Goal: Task Accomplishment & Management: Complete application form

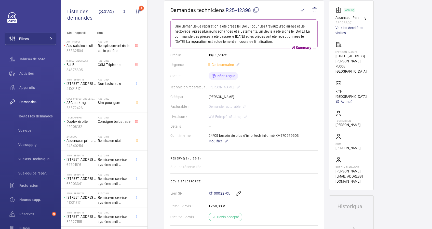
scroll to position [34, 0]
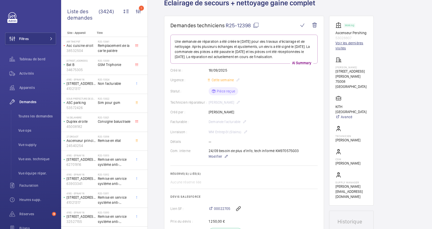
click at [341, 47] on link "Voir les dernières visites" at bounding box center [351, 45] width 32 height 10
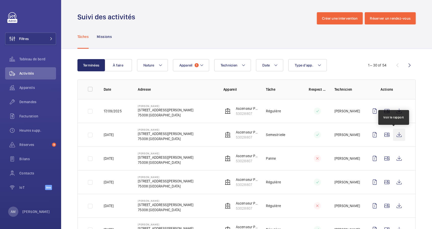
click at [393, 133] on wm-front-icon-button at bounding box center [399, 134] width 12 height 12
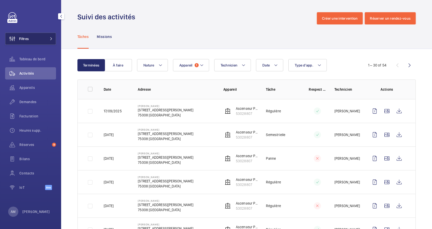
click at [50, 37] on mat-icon at bounding box center [51, 38] width 3 height 3
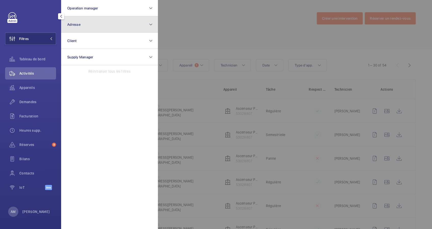
click at [112, 24] on button "Adresse" at bounding box center [109, 24] width 97 height 16
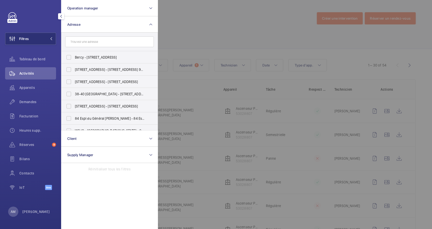
click at [96, 43] on input "text" at bounding box center [109, 41] width 89 height 11
drag, startPoint x: 24, startPoint y: 100, endPoint x: 169, endPoint y: 55, distance: 152.4
click at [24, 100] on span "Demandes" at bounding box center [37, 101] width 37 height 5
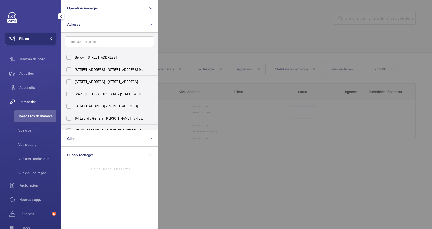
click at [180, 44] on div at bounding box center [374, 114] width 432 height 229
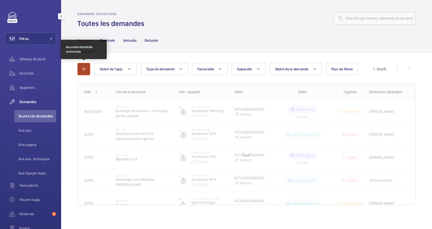
click at [85, 65] on button "button" at bounding box center [83, 69] width 13 height 12
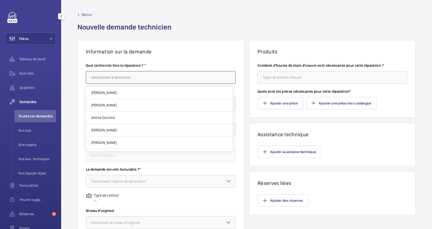
click at [142, 74] on input "text" at bounding box center [161, 77] width 150 height 13
click at [104, 104] on span "[PERSON_NAME]" at bounding box center [103, 105] width 25 height 5
type input "[PERSON_NAME]"
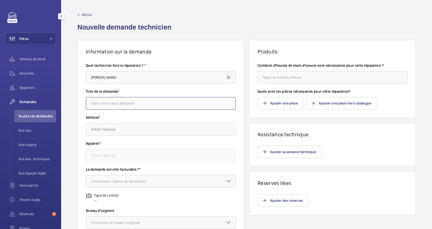
click at [106, 103] on input "text" at bounding box center [161, 103] width 150 height 13
type input "STOCK COLISSE"
click at [107, 129] on input "text" at bounding box center [161, 129] width 150 height 13
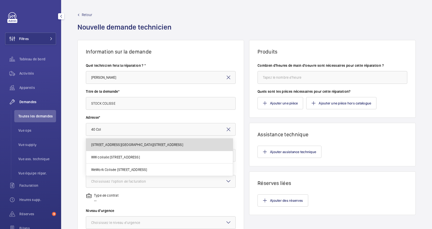
click at [118, 147] on span "40 Rue du Colisée 40 Rue du Colisée, 75008 PARIS, 75008 PARIS" at bounding box center [137, 144] width 92 height 5
type input "40 Rue du Colisée 40 Rue du Colisée, 75008 PARIS, 75008 PARIS"
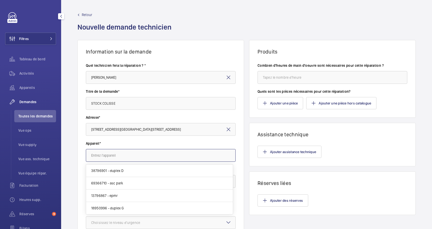
click at [127, 155] on input "text" at bounding box center [161, 155] width 150 height 13
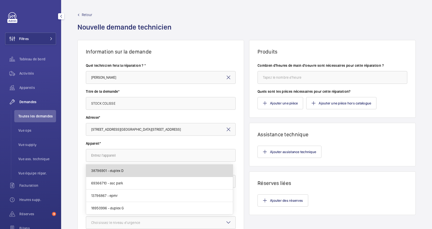
click at [125, 171] on mat-option "38796901 - duplex D" at bounding box center [159, 170] width 147 height 12
type input "38796901 - duplex D"
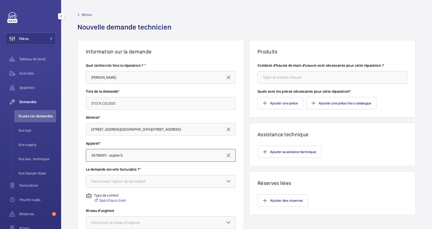
click at [135, 180] on div "Choississez l'option de facturation" at bounding box center [125, 181] width 68 height 5
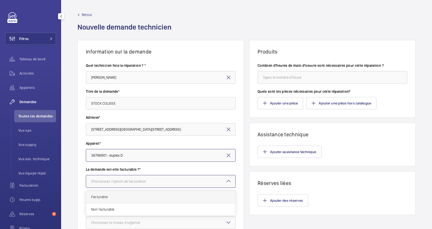
click at [118, 198] on span "Facturable" at bounding box center [160, 196] width 139 height 5
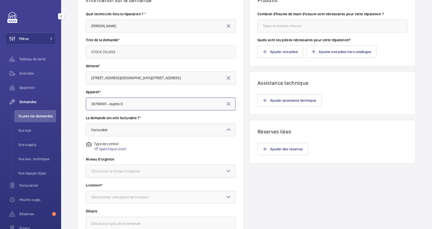
scroll to position [68, 0]
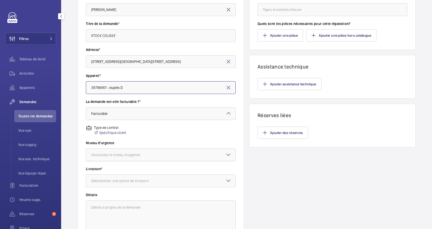
click at [146, 151] on div at bounding box center [160, 155] width 149 height 12
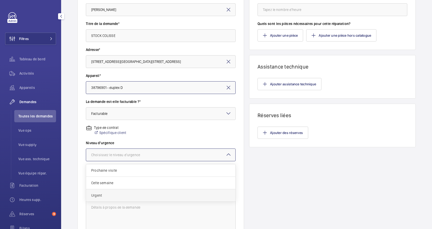
click at [128, 189] on div "Urgent" at bounding box center [160, 195] width 149 height 12
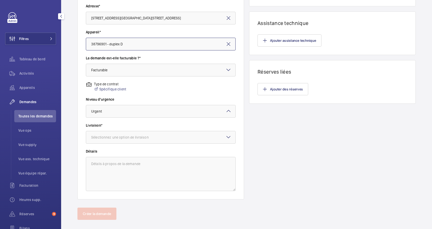
scroll to position [118, 0]
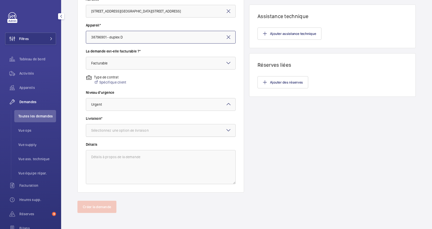
click at [154, 132] on div "Sélectionnez une option de livraison" at bounding box center [126, 130] width 70 height 5
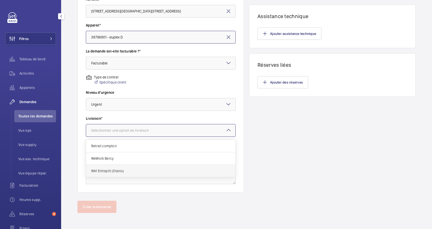
click at [129, 169] on span "WM Entrepôt (Stains)" at bounding box center [160, 170] width 139 height 5
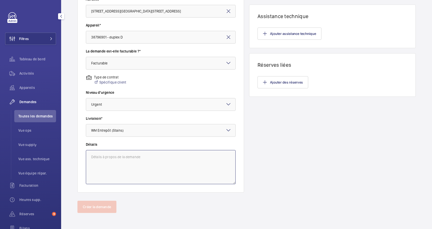
click at [139, 155] on textarea at bounding box center [161, 167] width 150 height 34
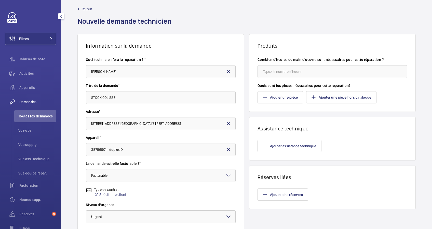
scroll to position [0, 0]
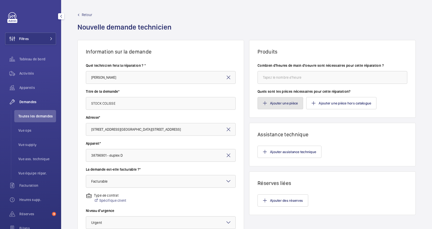
click at [265, 99] on button "Ajouter une pièce" at bounding box center [280, 103] width 46 height 12
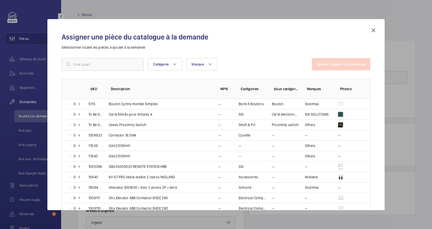
click at [373, 30] on mat-icon at bounding box center [373, 30] width 6 height 6
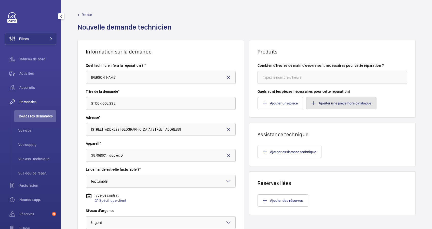
click at [318, 102] on button "Ajouter une pièce hors catalogue" at bounding box center [341, 103] width 70 height 12
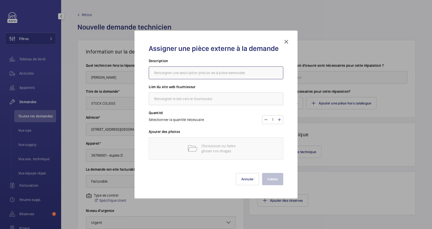
click at [180, 73] on input "text" at bounding box center [216, 72] width 134 height 13
type input "SERRURE"
click at [175, 100] on input "text" at bounding box center [216, 98] width 134 height 13
click at [187, 69] on input "SERRURE" at bounding box center [216, 72] width 134 height 13
click at [179, 98] on input "ORONA" at bounding box center [216, 98] width 134 height 13
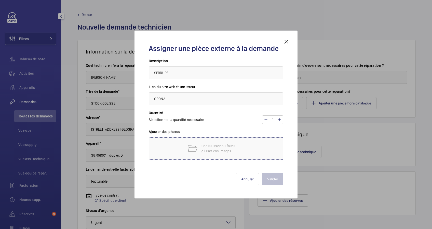
click at [233, 141] on div "Choississez ou faites glisser vos images" at bounding box center [216, 148] width 134 height 22
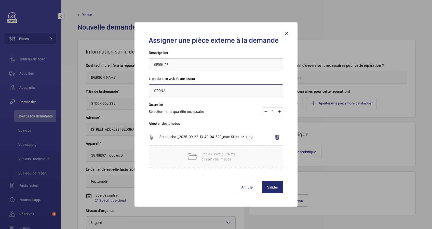
click at [193, 93] on input "ORONA" at bounding box center [216, 90] width 134 height 13
paste input "EXF51846LL"
type input "ORONA REF ORONA: EXF51846LL"
click at [189, 66] on input "SERRURE" at bounding box center [216, 64] width 134 height 13
type input "SERRURE de porte."
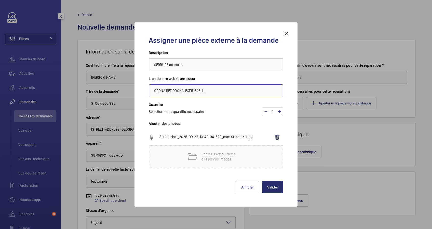
click at [186, 90] on input "ORONA REF ORONA: EXF51846LL" at bounding box center [216, 90] width 134 height 13
click at [187, 90] on input "ORONA REF ORONA: EXF51846LL" at bounding box center [216, 90] width 134 height 13
drag, startPoint x: 165, startPoint y: 90, endPoint x: 185, endPoint y: 92, distance: 20.2
click at [185, 92] on input "ORONA REF ORONA: XF51846LL" at bounding box center [216, 90] width 134 height 13
drag, startPoint x: 211, startPoint y: 92, endPoint x: 149, endPoint y: 89, distance: 61.6
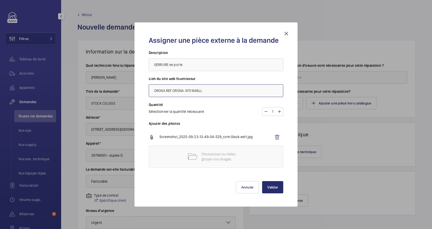
click at [149, 89] on input "ORONA REF ORONA: XF51846LL" at bounding box center [216, 90] width 134 height 13
type input "ORONA REF ORONA: XF51846LL"
click at [268, 187] on button "Valider" at bounding box center [272, 187] width 21 height 12
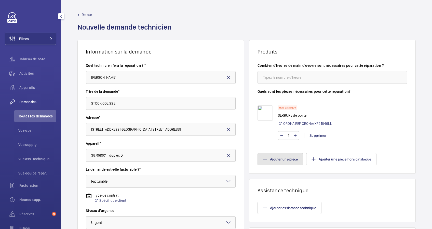
click at [281, 157] on button "Ajouter une pièce" at bounding box center [280, 159] width 46 height 12
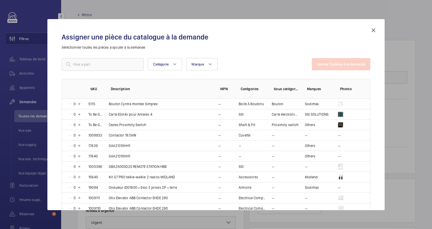
click at [372, 30] on mat-icon at bounding box center [373, 30] width 6 height 6
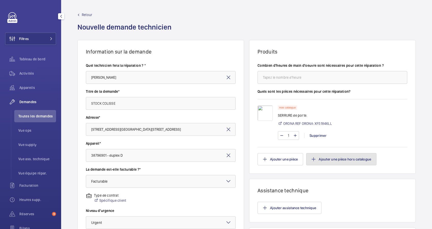
click at [340, 158] on button "Ajouter une pièce hors catalogue" at bounding box center [341, 159] width 70 height 12
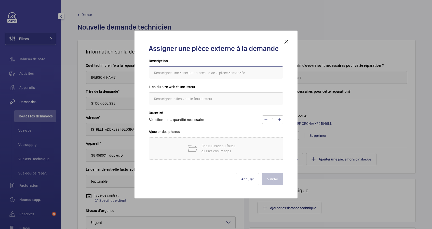
click at [206, 73] on input "text" at bounding box center [216, 72] width 134 height 13
type input "GALETS PORTEUR"
paste input "ORONA REF ORONA: XF51846LL"
type input "ORONA REF ORONA: XF51846LL"
click at [279, 120] on mat-icon at bounding box center [279, 120] width 4 height 6
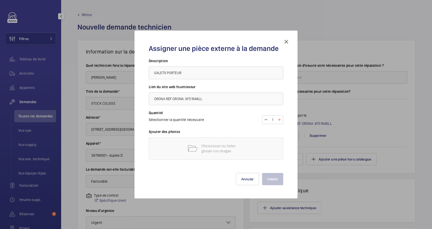
type input "2"
click at [202, 148] on p "Choississez ou faites glisser vos images" at bounding box center [222, 148] width 43 height 10
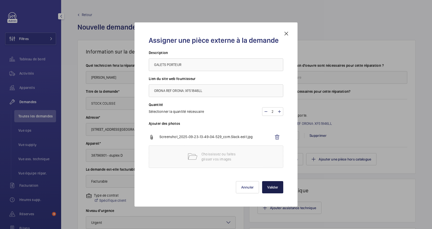
click at [274, 187] on button "Valider" at bounding box center [272, 187] width 21 height 12
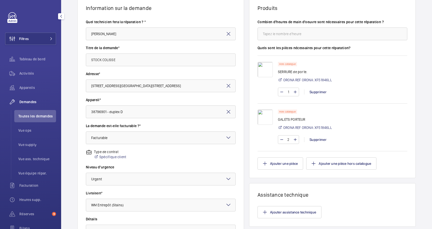
scroll to position [68, 0]
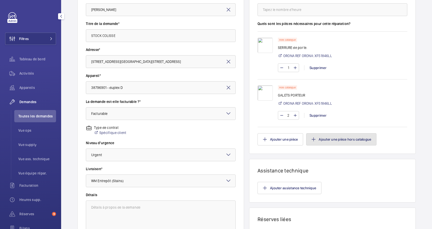
click at [328, 137] on button "Ajouter une pièce hors catalogue" at bounding box center [341, 139] width 70 height 12
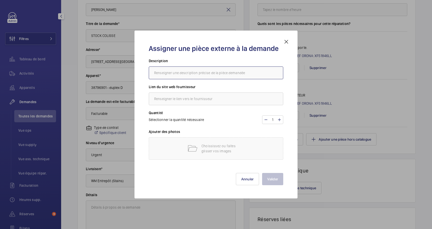
click at [221, 75] on input "text" at bounding box center [216, 72] width 134 height 13
type input "CONTACT DE PORTE"
paste input "ORONA REF ORONA: XF51846LL"
type input "ORONA REF ORONA: XF51846LL"
click at [237, 135] on h3 "Ajouter des photos" at bounding box center [216, 133] width 134 height 8
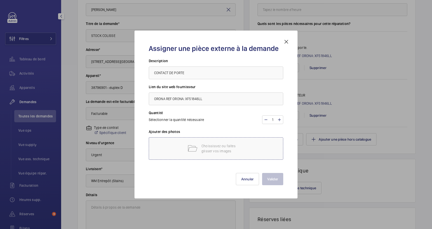
click at [223, 146] on p "Choississez ou faites glisser vos images" at bounding box center [222, 148] width 43 height 10
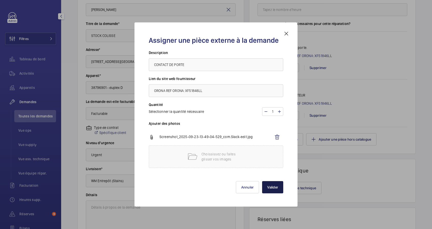
click at [274, 187] on button "Valider" at bounding box center [272, 187] width 21 height 12
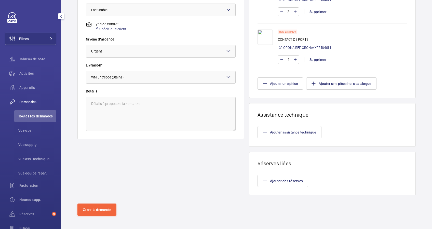
scroll to position [174, 0]
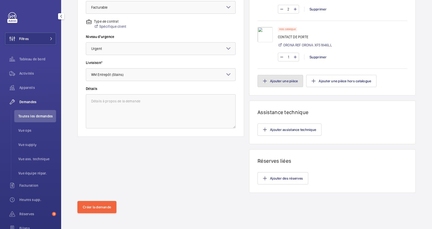
click at [286, 80] on button "Ajouter une pièce" at bounding box center [280, 81] width 46 height 12
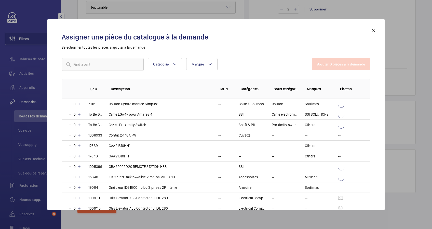
click at [376, 30] on mat-icon at bounding box center [373, 30] width 6 height 6
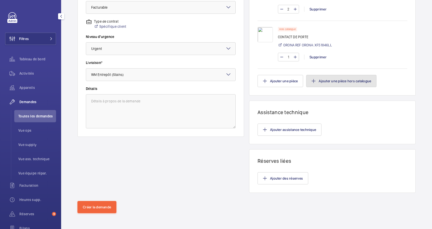
click at [324, 83] on button "Ajouter une pièce hors catalogue" at bounding box center [341, 81] width 70 height 12
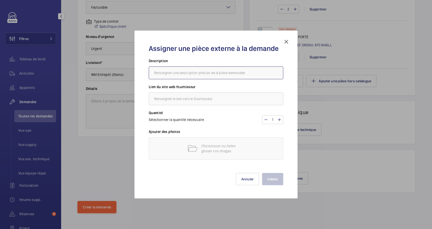
click at [199, 75] on input "text" at bounding box center [216, 72] width 134 height 13
type input "Contre galets de porte"
paste input "ORONA REF ORONA: XF51846LL"
type input "ORONA REF ORONA: XF51846LL"
click at [175, 143] on div "Choississez ou faites glisser vos images" at bounding box center [216, 148] width 134 height 22
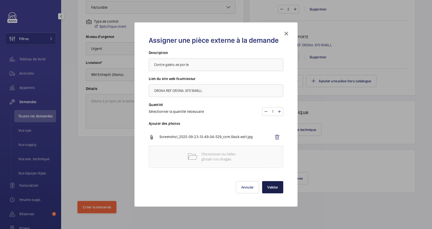
click at [273, 184] on button "Valider" at bounding box center [272, 187] width 21 height 12
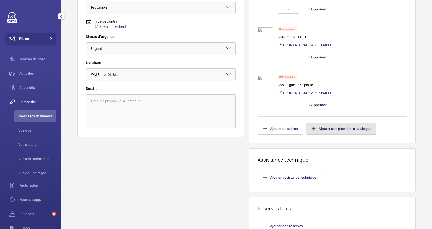
click at [318, 131] on button "Ajouter une pièce hors catalogue" at bounding box center [341, 128] width 70 height 12
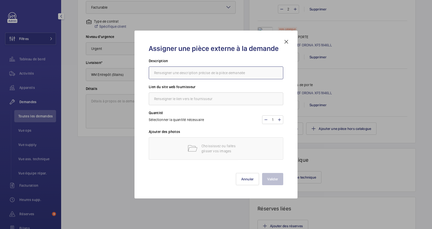
click at [180, 74] on input "text" at bounding box center [216, 72] width 134 height 13
type input "Chariot de porte"
paste input "ORONA REF ORONA: XF51846LL"
type input "ORONA REF ORONA: XF51846LL"
click at [202, 74] on input "Chariot de porte" at bounding box center [216, 72] width 134 height 13
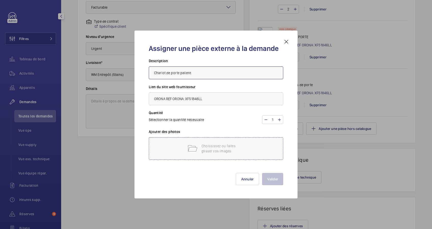
type input "Chariot de porte paliere"
click at [212, 147] on p "Choississez ou faites glisser vos images" at bounding box center [222, 148] width 43 height 10
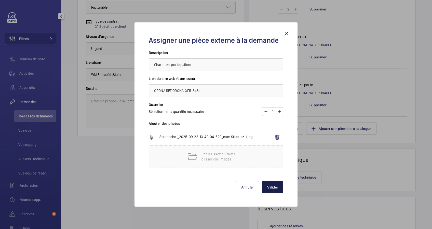
click at [272, 185] on button "Valider" at bounding box center [272, 187] width 21 height 12
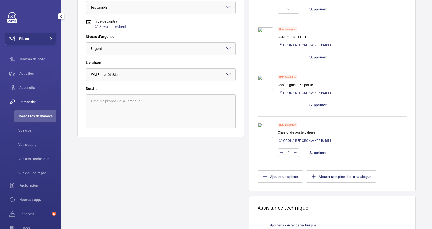
scroll to position [269, 0]
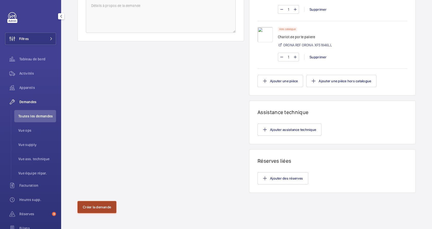
click at [109, 208] on button "Créer la demande" at bounding box center [96, 207] width 39 height 12
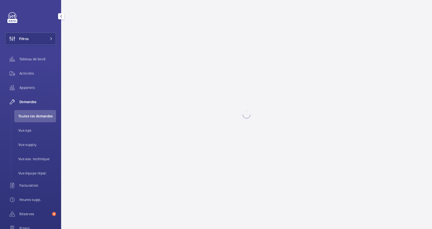
scroll to position [0, 0]
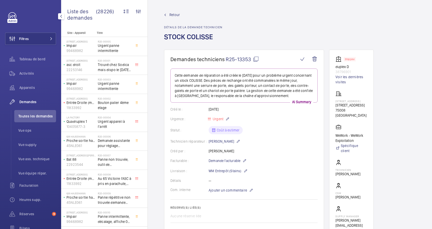
click at [257, 58] on mat-icon at bounding box center [256, 59] width 6 height 6
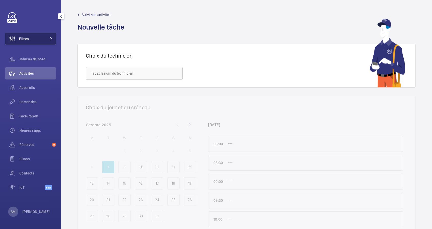
click at [46, 37] on button "Filtres" at bounding box center [30, 39] width 51 height 12
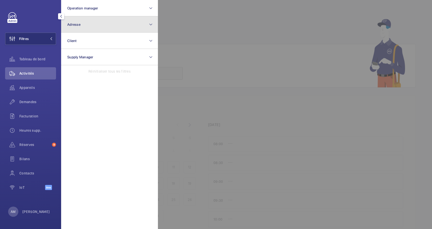
click at [91, 21] on button "Adresse" at bounding box center [109, 24] width 97 height 16
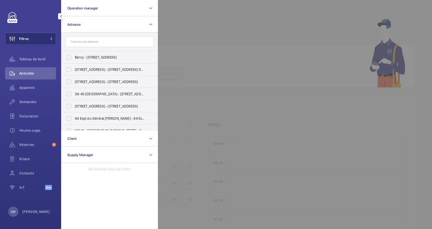
click at [88, 39] on input "text" at bounding box center [109, 41] width 89 height 11
type input "kleb"
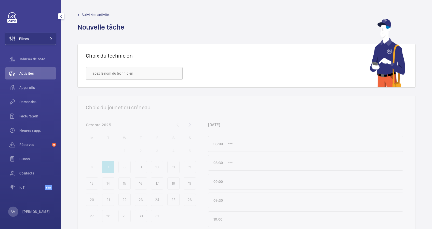
drag, startPoint x: 23, startPoint y: 38, endPoint x: 61, endPoint y: 30, distance: 38.7
click at [23, 38] on span "Filtres" at bounding box center [24, 38] width 10 height 5
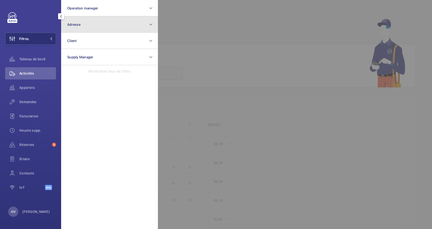
click at [71, 25] on span "Adresse" at bounding box center [73, 24] width 13 height 4
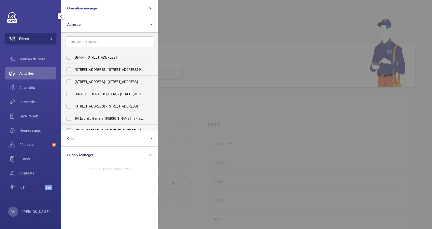
click at [72, 45] on input "text" at bounding box center [109, 41] width 89 height 11
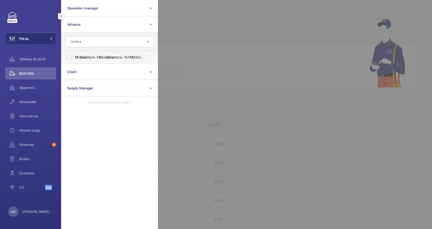
type input "14 DELA"
click at [97, 53] on label "14 Dela mbre - 14 Rue Dela mbre, 750 14 PARIS, PARIS 750 14" at bounding box center [105, 57] width 89 height 12
click at [74, 53] on input "14 Dela mbre - 14 Rue Dela mbre, 750 14 PARIS, PARIS 750 14" at bounding box center [69, 57] width 10 height 10
checkbox input "true"
click at [33, 85] on span "Appareils" at bounding box center [37, 87] width 37 height 5
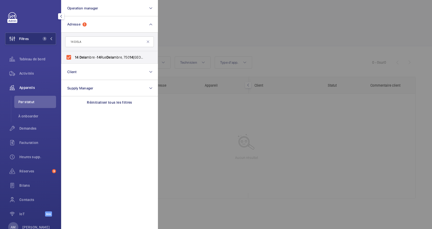
drag, startPoint x: 35, startPoint y: 71, endPoint x: 182, endPoint y: 69, distance: 147.1
click at [35, 71] on span "Activités" at bounding box center [37, 73] width 37 height 5
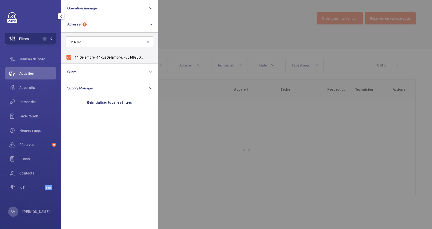
click at [236, 41] on div at bounding box center [374, 114] width 432 height 229
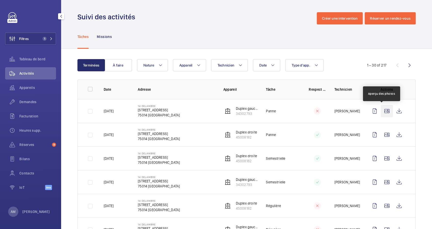
click at [382, 110] on wm-front-icon-button at bounding box center [386, 111] width 12 height 12
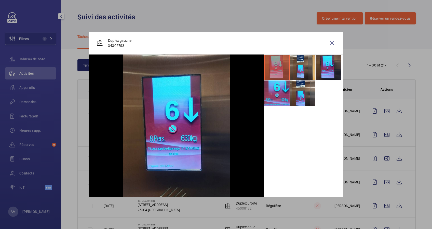
click at [382, 135] on div at bounding box center [216, 114] width 432 height 229
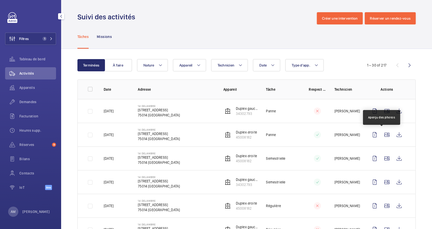
click at [382, 135] on wm-front-icon-button at bounding box center [386, 134] width 12 height 12
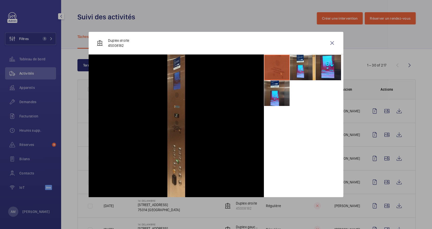
click at [379, 152] on div at bounding box center [216, 114] width 432 height 229
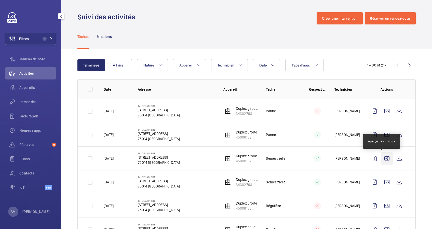
click at [380, 154] on wm-front-icon-button at bounding box center [386, 158] width 12 height 12
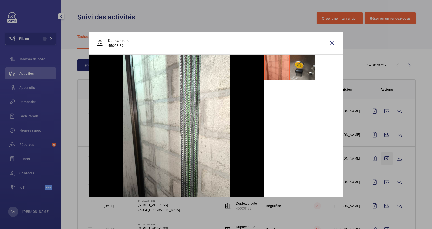
click at [379, 154] on div at bounding box center [216, 114] width 432 height 229
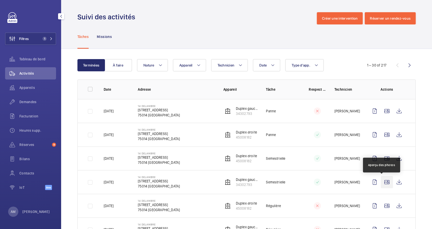
click at [382, 180] on wm-front-icon-button at bounding box center [386, 182] width 12 height 12
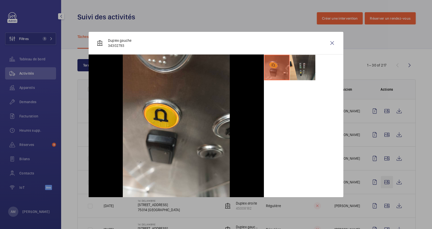
click at [382, 180] on div at bounding box center [216, 114] width 432 height 229
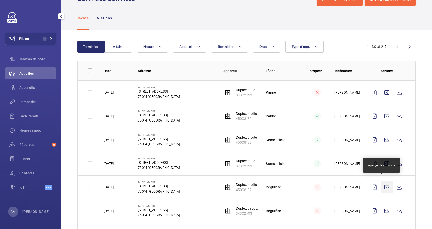
scroll to position [34, 0]
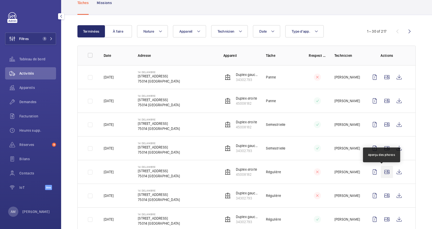
click at [381, 170] on wm-front-icon-button at bounding box center [386, 172] width 12 height 12
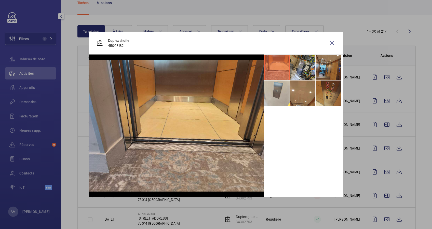
click at [381, 168] on div at bounding box center [216, 114] width 432 height 229
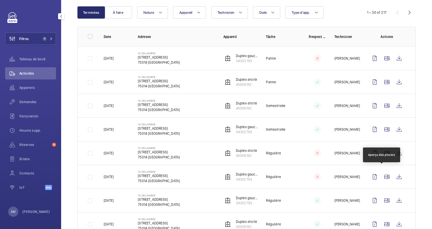
scroll to position [68, 0]
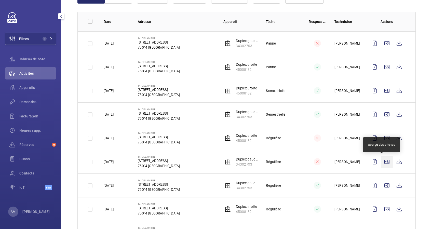
click at [381, 160] on wm-front-icon-button at bounding box center [386, 161] width 12 height 12
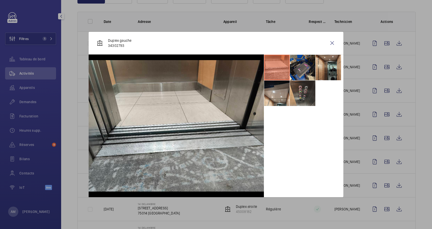
click at [381, 153] on div at bounding box center [216, 114] width 432 height 229
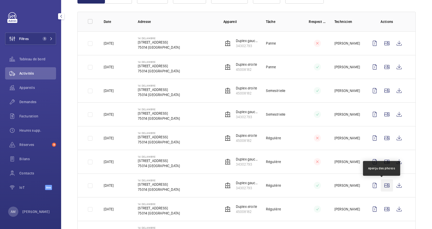
click at [380, 185] on wm-front-icon-button at bounding box center [386, 185] width 12 height 12
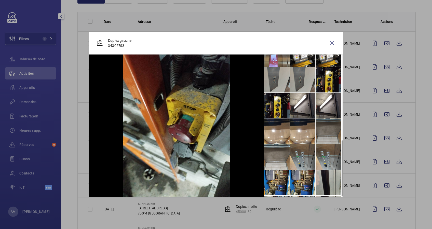
scroll to position [218, 0]
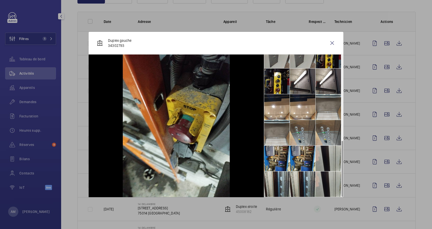
click at [381, 187] on div at bounding box center [216, 114] width 432 height 229
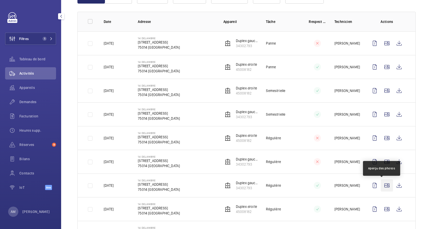
click at [380, 184] on wm-front-icon-button at bounding box center [386, 185] width 12 height 12
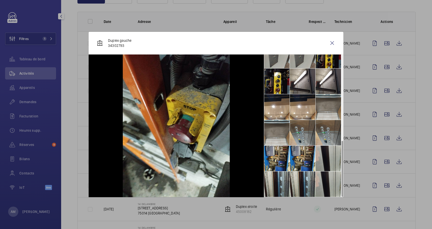
click at [376, 169] on div at bounding box center [216, 114] width 432 height 229
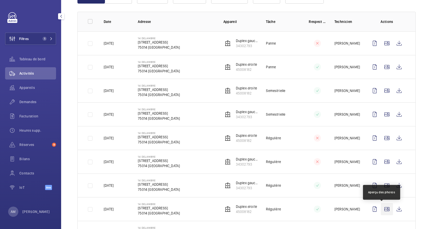
click at [380, 207] on wm-front-icon-button at bounding box center [386, 209] width 12 height 12
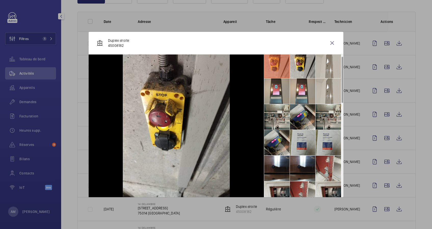
scroll to position [0, 0]
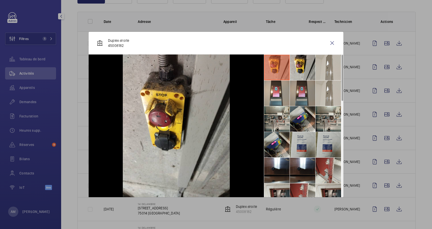
click at [297, 88] on li at bounding box center [302, 92] width 25 height 25
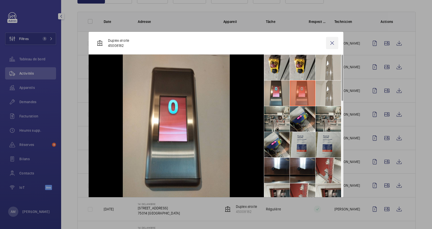
click at [332, 44] on wm-front-icon-button at bounding box center [332, 43] width 12 height 12
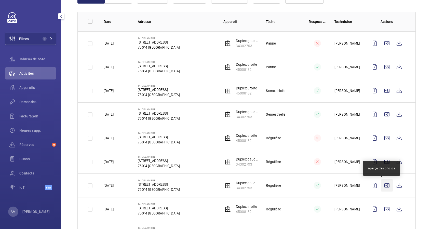
click at [383, 186] on wm-front-icon-button at bounding box center [386, 185] width 12 height 12
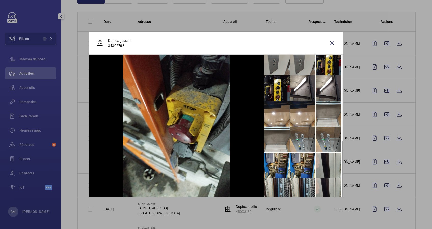
scroll to position [218, 0]
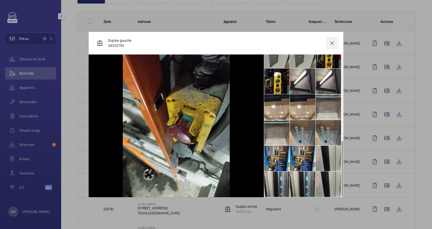
click at [331, 42] on wm-front-icon-button at bounding box center [332, 43] width 12 height 12
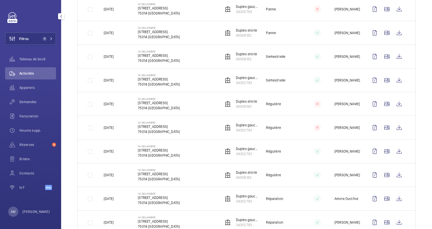
scroll to position [68, 0]
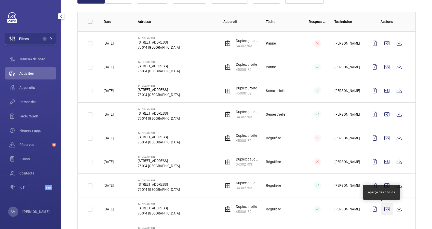
click at [381, 207] on wm-front-icon-button at bounding box center [386, 209] width 12 height 12
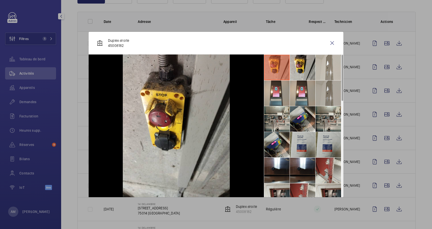
click at [322, 87] on li at bounding box center [327, 92] width 25 height 25
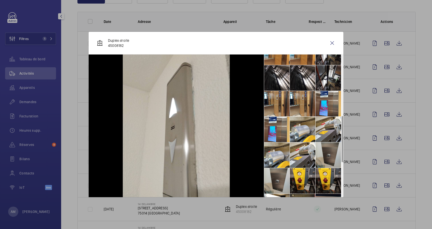
scroll to position [204, 0]
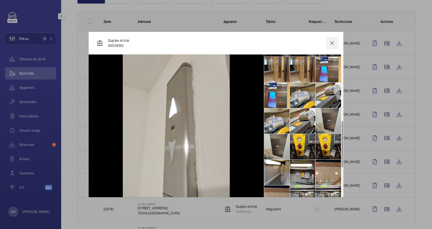
click at [331, 41] on wm-front-icon-button at bounding box center [332, 43] width 12 height 12
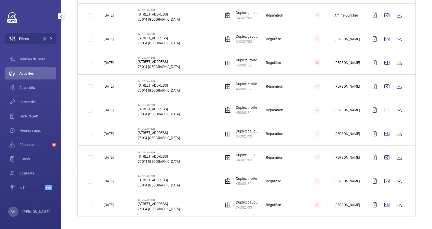
scroll to position [595, 0]
click at [394, 156] on wm-front-icon-button at bounding box center [399, 157] width 12 height 12
click at [382, 202] on wm-front-icon-button at bounding box center [386, 204] width 12 height 12
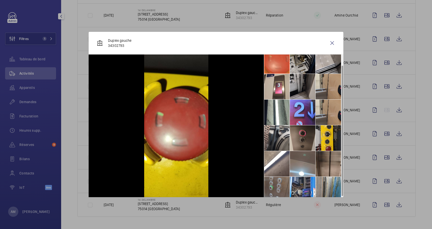
scroll to position [12, 0]
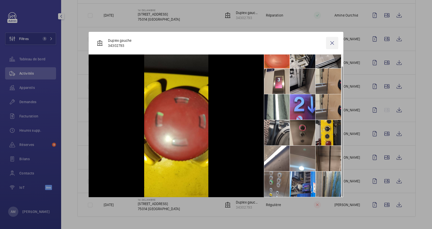
click at [332, 47] on wm-front-icon-button at bounding box center [332, 43] width 12 height 12
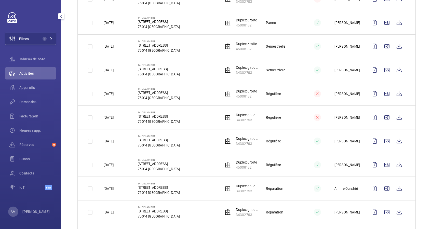
scroll to position [0, 0]
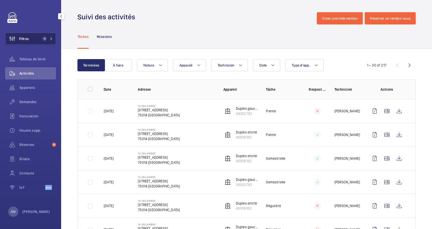
click at [51, 35] on button "Filtres 1" at bounding box center [30, 39] width 51 height 12
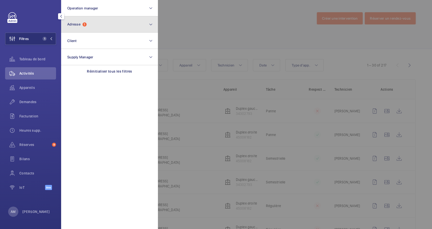
click at [90, 22] on button "Adresse 1" at bounding box center [109, 24] width 97 height 16
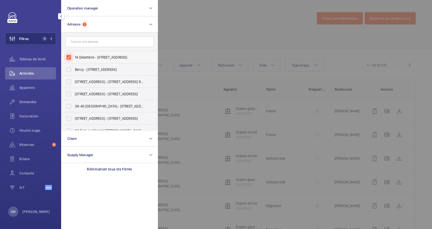
click at [73, 55] on input "14 Delambre - 14 Rue Delambre, 75014 PARIS, PARIS 75014" at bounding box center [69, 57] width 10 height 10
checkbox input "false"
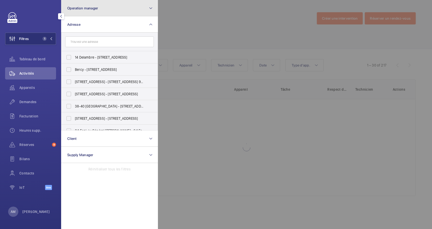
click at [108, 11] on button "Operation manager" at bounding box center [109, 8] width 97 height 16
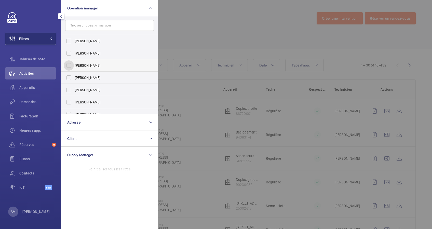
click at [67, 61] on input "[PERSON_NAME]" at bounding box center [69, 65] width 10 height 10
checkbox input "true"
click at [27, 102] on span "Demandes" at bounding box center [37, 101] width 37 height 5
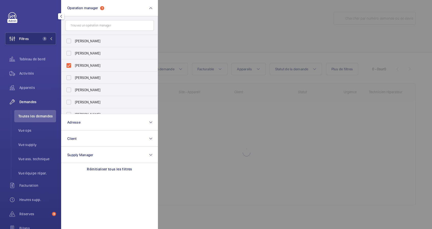
click at [229, 52] on div at bounding box center [374, 114] width 432 height 229
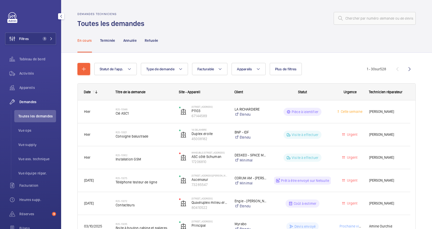
scroll to position [34, 0]
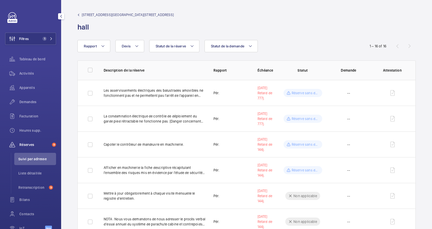
click at [88, 12] on span "[STREET_ADDRESS][GEOGRAPHIC_DATA][STREET_ADDRESS]" at bounding box center [128, 14] width 92 height 5
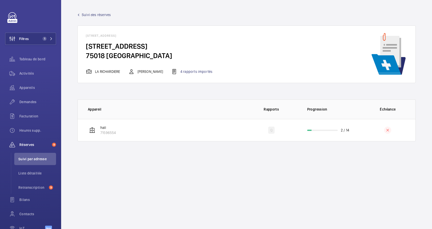
click at [88, 12] on span "Suivi des réserves" at bounding box center [96, 14] width 29 height 5
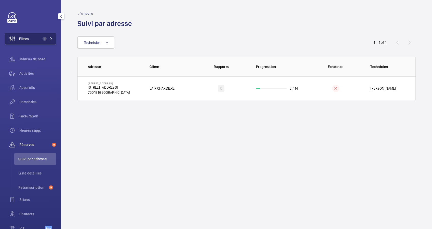
click at [48, 38] on span "1" at bounding box center [46, 39] width 12 height 4
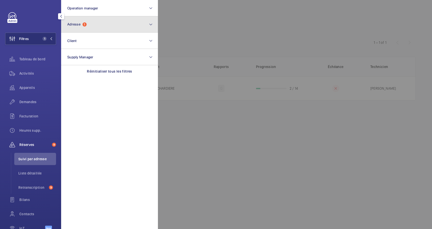
click at [86, 26] on span "Adresse 1" at bounding box center [76, 24] width 19 height 4
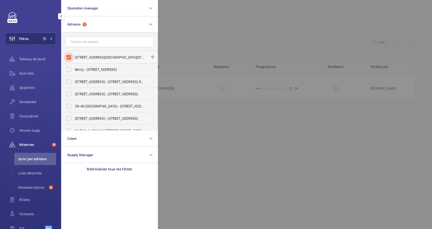
click at [70, 59] on input "[STREET_ADDRESS][GEOGRAPHIC_DATA][STREET_ADDRESS]" at bounding box center [69, 57] width 10 height 10
checkbox input "false"
click at [89, 41] on input "text" at bounding box center [109, 41] width 89 height 11
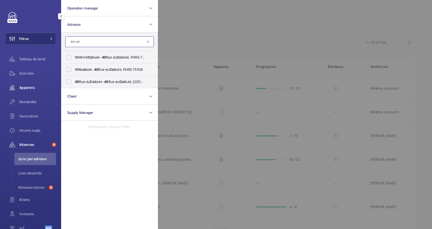
type input "40 coli"
drag, startPoint x: 23, startPoint y: 85, endPoint x: 256, endPoint y: 46, distance: 236.3
click at [23, 85] on span "Appareils" at bounding box center [37, 87] width 37 height 5
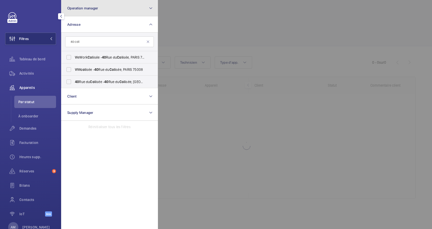
click at [120, 8] on button "Operation manager" at bounding box center [109, 8] width 97 height 16
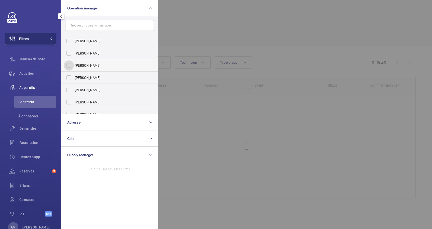
drag, startPoint x: 73, startPoint y: 64, endPoint x: 77, endPoint y: 63, distance: 4.1
click at [73, 64] on input "[PERSON_NAME]" at bounding box center [69, 65] width 10 height 10
checkbox input "true"
click at [267, 39] on div at bounding box center [374, 114] width 432 height 229
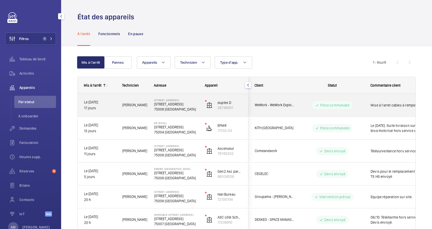
scroll to position [68, 0]
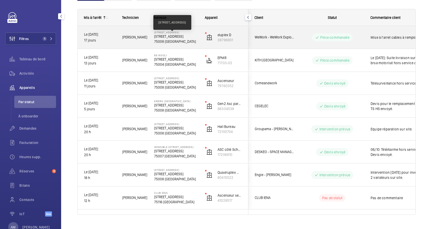
click at [174, 37] on p "[STREET_ADDRESS]" at bounding box center [176, 36] width 44 height 5
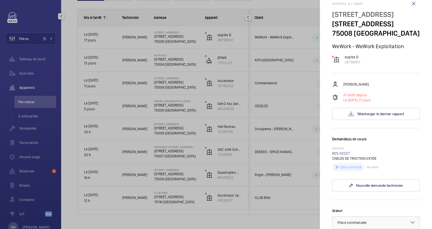
scroll to position [0, 0]
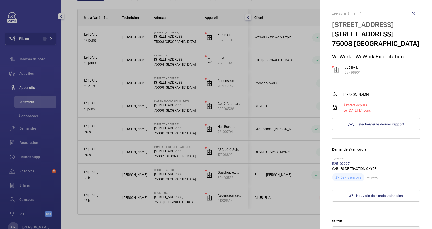
click at [221, 38] on div at bounding box center [216, 114] width 432 height 229
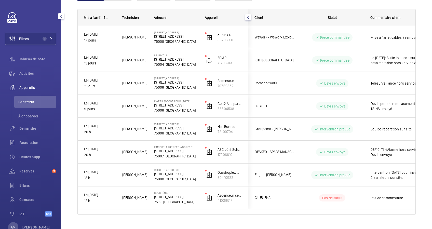
click at [221, 38] on mat-sidenav-container "Filtres 1 Tableau de bord Activités Appareils Par statut À onboarder Demandes F…" at bounding box center [216, 114] width 432 height 229
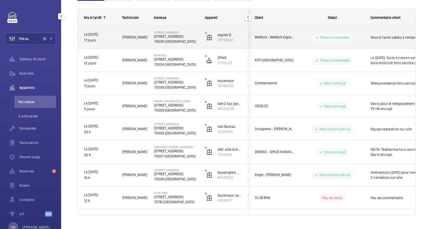
click at [221, 38] on p "38796901" at bounding box center [229, 39] width 24 height 5
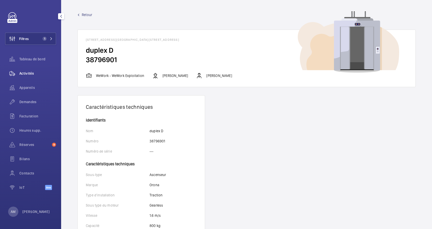
click at [29, 73] on span "Activités" at bounding box center [37, 73] width 37 height 5
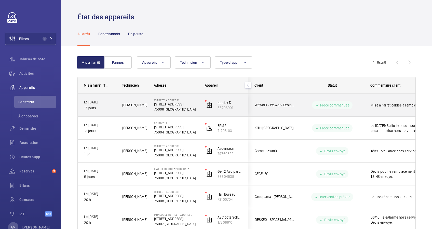
click at [167, 102] on p "[STREET_ADDRESS]" at bounding box center [176, 104] width 44 height 5
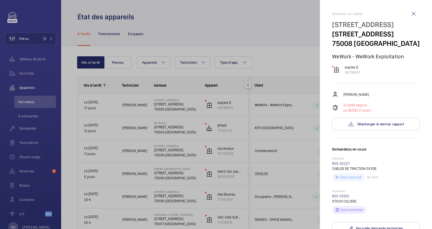
click at [37, 37] on div at bounding box center [216, 114] width 432 height 229
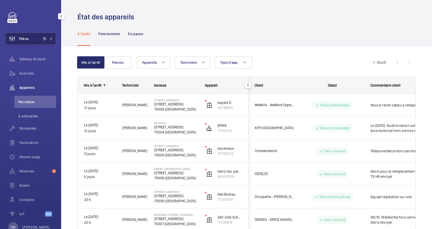
click at [33, 42] on button "Filtres 1" at bounding box center [30, 39] width 51 height 12
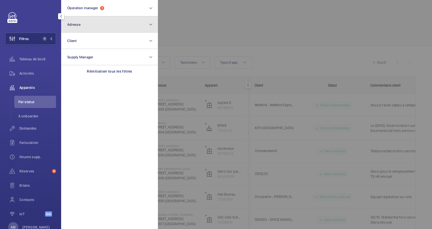
click at [87, 25] on button "Adresse" at bounding box center [109, 24] width 97 height 16
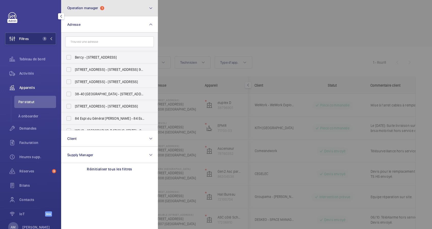
click at [115, 6] on button "Operation manager 1" at bounding box center [109, 8] width 97 height 16
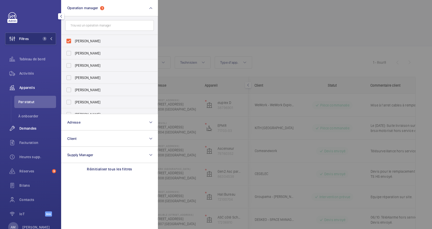
click at [27, 126] on span "Demandes" at bounding box center [37, 128] width 37 height 5
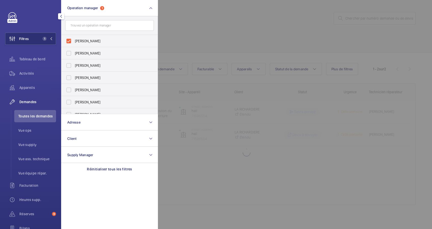
click at [217, 35] on div at bounding box center [374, 114] width 432 height 229
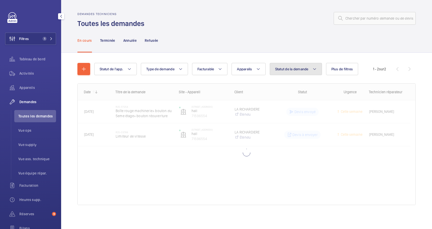
click at [313, 70] on mat-icon at bounding box center [314, 69] width 4 height 6
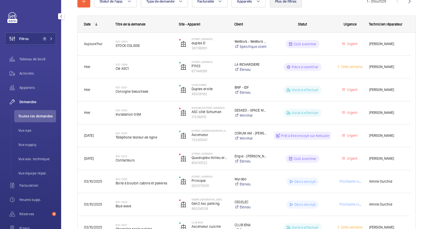
scroll to position [34, 0]
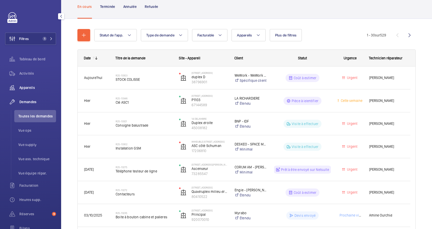
click at [27, 88] on span "Appareils" at bounding box center [37, 87] width 37 height 5
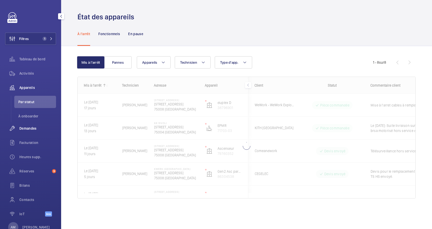
click at [30, 125] on div "Demandes" at bounding box center [30, 128] width 51 height 12
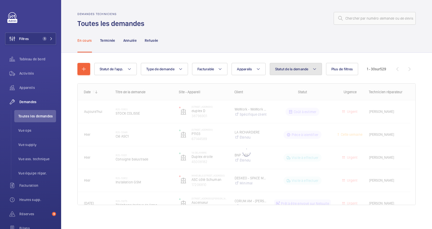
click at [288, 68] on span "Statut de la demande" at bounding box center [291, 69] width 33 height 4
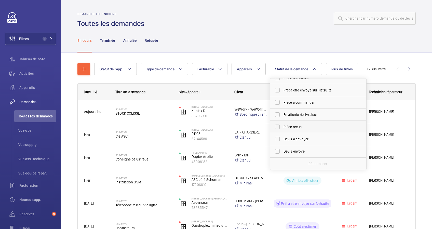
scroll to position [34, 0]
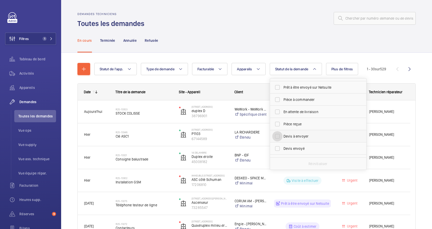
click at [278, 137] on input "Devis à envoyer" at bounding box center [277, 136] width 10 height 10
checkbox input "true"
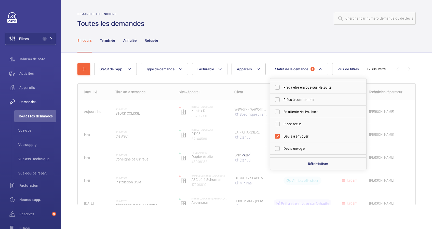
click at [306, 44] on div "En cours Terminée Annulée Refusée" at bounding box center [246, 40] width 338 height 24
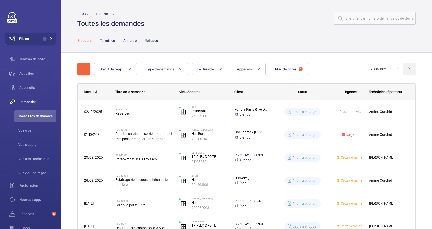
click at [403, 71] on wm-front-icon-button at bounding box center [409, 69] width 12 height 12
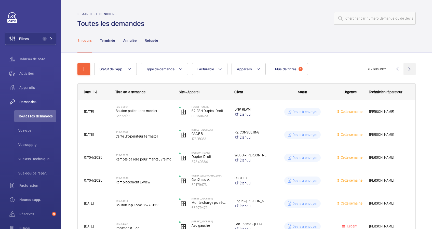
click at [403, 71] on wm-front-icon-button at bounding box center [409, 69] width 12 height 12
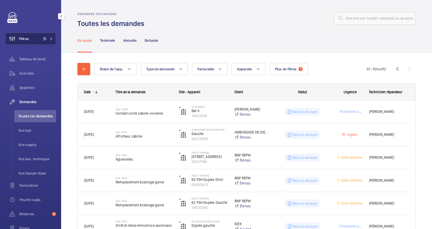
drag, startPoint x: 39, startPoint y: 41, endPoint x: 45, endPoint y: 38, distance: 6.5
click at [40, 40] on button "Filtres 1" at bounding box center [30, 39] width 51 height 12
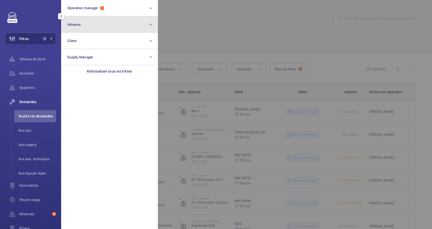
click at [103, 20] on button "Adresse" at bounding box center [109, 24] width 97 height 16
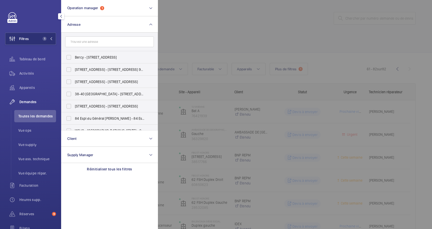
click at [89, 43] on input "text" at bounding box center [109, 41] width 89 height 11
type input "kle"
click at [93, 67] on span "[STREET_ADDRESS] Kléber, [GEOGRAPHIC_DATA] 75116" at bounding box center [110, 69] width 70 height 5
click at [74, 67] on input "[STREET_ADDRESS] Kléber, [GEOGRAPHIC_DATA] 75116" at bounding box center [69, 69] width 10 height 10
checkbox input "true"
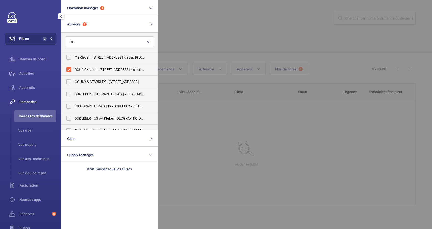
click at [226, 46] on div at bounding box center [374, 114] width 432 height 229
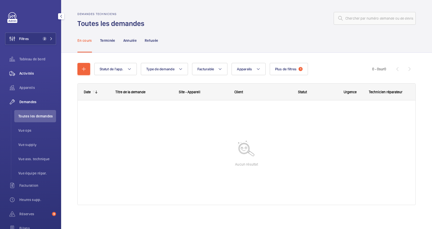
click at [28, 70] on div "Activités" at bounding box center [30, 73] width 51 height 12
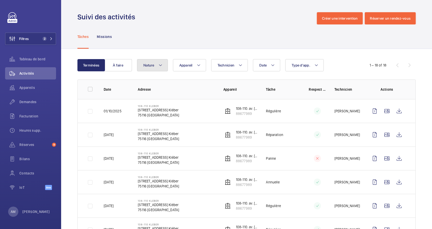
click at [155, 63] on button "Nature" at bounding box center [152, 65] width 31 height 12
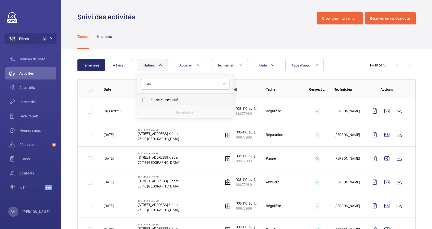
type input "etu"
click at [158, 102] on span "Étude de sécurité" at bounding box center [186, 99] width 70 height 5
click at [150, 102] on input "Étude de sécurité" at bounding box center [144, 100] width 10 height 10
checkbox input "true"
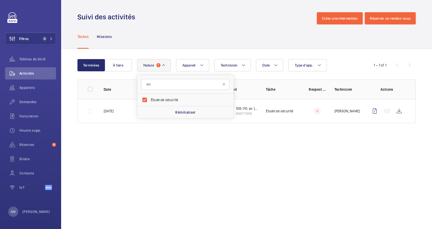
click at [181, 40] on div "Tâches Missions" at bounding box center [246, 36] width 338 height 24
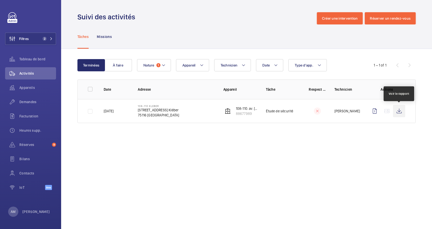
click at [397, 111] on wm-front-icon-button at bounding box center [399, 111] width 12 height 12
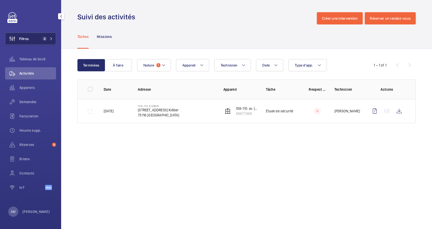
click at [47, 35] on button "Filtres 2" at bounding box center [30, 39] width 51 height 12
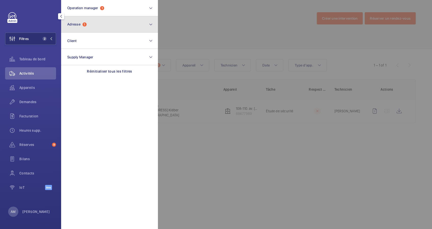
click at [91, 26] on button "Adresse 1" at bounding box center [109, 24] width 97 height 16
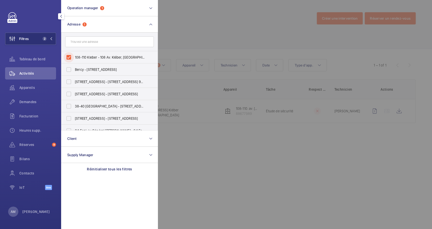
drag, startPoint x: 68, startPoint y: 54, endPoint x: 73, endPoint y: 50, distance: 6.5
click at [68, 55] on input "108-110 Kleber - 108 Av. Kléber, [GEOGRAPHIC_DATA] 75116" at bounding box center [69, 57] width 10 height 10
checkbox input "false"
click at [85, 41] on input "text" at bounding box center [109, 41] width 89 height 11
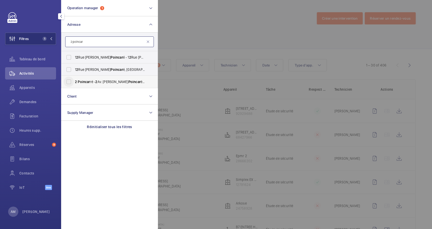
type input "2 poincar"
drag, startPoint x: 64, startPoint y: 78, endPoint x: 86, endPoint y: 75, distance: 22.1
click at [64, 79] on input "2 Poincar ré - 2 Av. [PERSON_NAME] é, PARIS 75016" at bounding box center [69, 82] width 10 height 10
checkbox input "true"
click at [173, 40] on div at bounding box center [374, 114] width 432 height 229
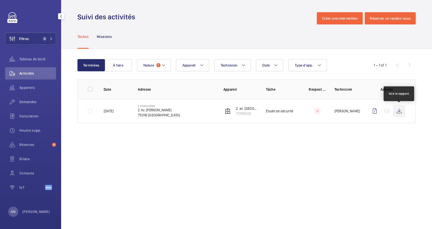
click at [398, 111] on wm-front-icon-button at bounding box center [399, 111] width 12 height 12
drag, startPoint x: 47, startPoint y: 38, endPoint x: 57, endPoint y: 30, distance: 12.4
click at [47, 37] on span "2" at bounding box center [46, 39] width 12 height 4
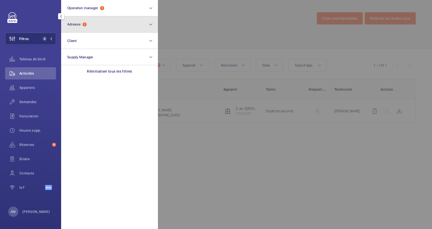
click at [79, 27] on button "Adresse 1" at bounding box center [109, 24] width 97 height 16
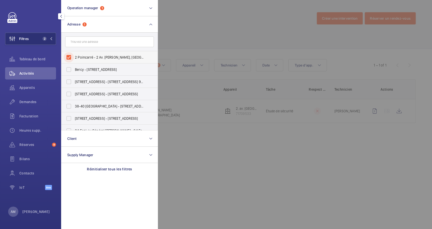
click at [69, 56] on input "2 Poincarré - 2 Av. [PERSON_NAME], [GEOGRAPHIC_DATA]" at bounding box center [69, 57] width 10 height 10
checkbox input "false"
click at [89, 39] on input "text" at bounding box center [109, 41] width 89 height 11
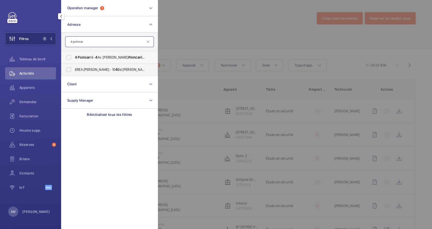
type input "4 poincar"
click at [78, 55] on span "Poincar" at bounding box center [84, 57] width 12 height 4
click at [74, 55] on input "4 Poincar ré - 4 Av. [PERSON_NAME] é, [GEOGRAPHIC_DATA] 75116" at bounding box center [69, 57] width 10 height 10
checkbox input "true"
click at [189, 32] on div at bounding box center [374, 114] width 432 height 229
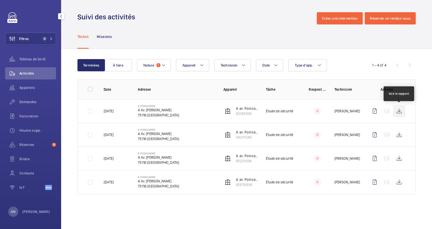
click at [399, 109] on wm-front-icon-button at bounding box center [399, 111] width 12 height 12
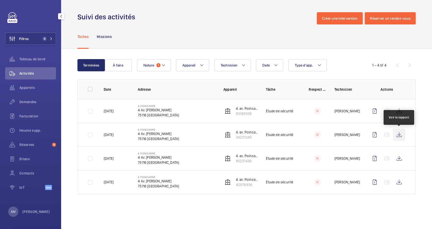
click at [398, 132] on wm-front-icon-button at bounding box center [399, 134] width 12 height 12
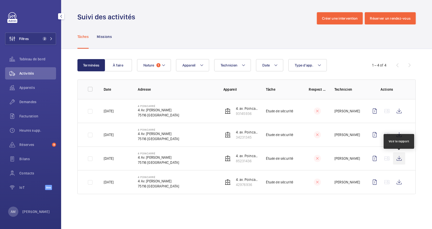
click at [398, 156] on wm-front-icon-button at bounding box center [399, 158] width 12 height 12
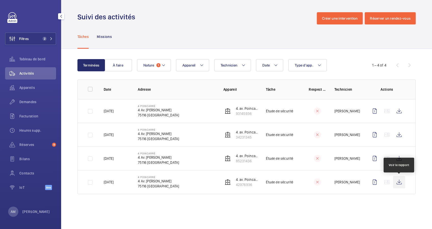
click at [397, 181] on wm-front-icon-button at bounding box center [399, 182] width 12 height 12
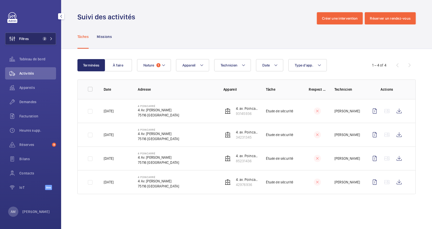
drag, startPoint x: 49, startPoint y: 37, endPoint x: 53, endPoint y: 36, distance: 4.1
click at [49, 37] on span "2" at bounding box center [46, 39] width 12 height 4
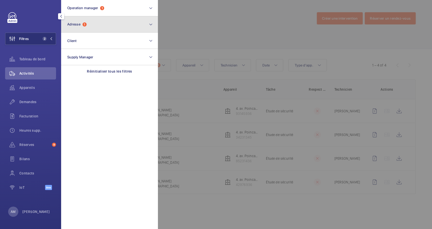
click at [90, 28] on button "Adresse 1" at bounding box center [109, 24] width 97 height 16
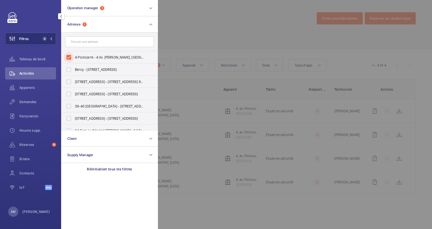
click at [69, 55] on input "4 Poincarré - 4 Av. [PERSON_NAME], [GEOGRAPHIC_DATA] 75116" at bounding box center [69, 57] width 10 height 10
checkbox input "false"
click at [84, 43] on input "text" at bounding box center [109, 41] width 89 height 11
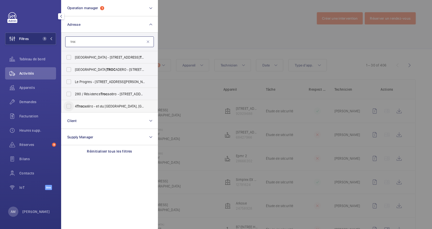
type input "troc"
click at [69, 107] on input "4 Troc adéro - et du [GEOGRAPHIC_DATA]" at bounding box center [69, 106] width 10 height 10
checkbox input "true"
click at [204, 37] on div at bounding box center [374, 114] width 432 height 229
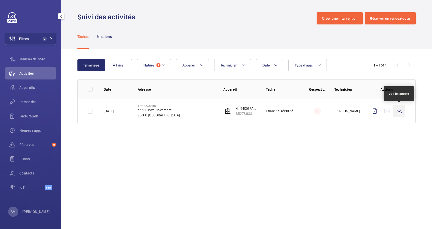
click at [397, 112] on wm-front-icon-button at bounding box center [399, 111] width 12 height 12
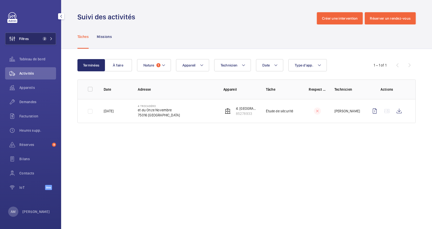
click at [51, 37] on mat-icon at bounding box center [51, 38] width 3 height 3
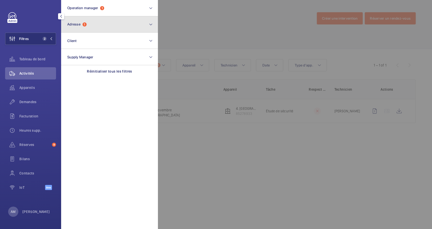
click at [85, 28] on button "Adresse 1" at bounding box center [109, 24] width 97 height 16
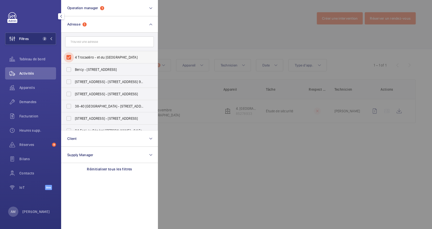
click at [69, 56] on input "4 Trocadéro - et du [GEOGRAPHIC_DATA]" at bounding box center [69, 57] width 10 height 10
checkbox input "false"
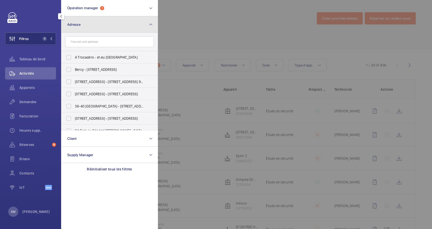
click at [106, 28] on button "Adresse" at bounding box center [109, 24] width 97 height 16
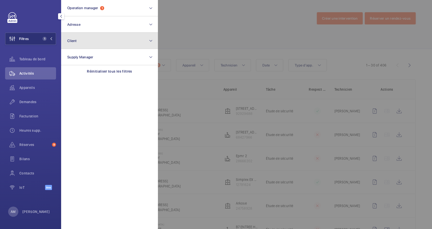
click at [99, 39] on button "Client" at bounding box center [109, 41] width 97 height 16
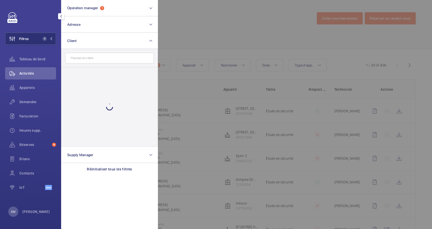
click at [103, 59] on input "text" at bounding box center [109, 58] width 89 height 11
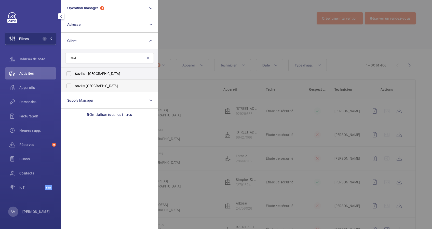
type input "savi"
click at [85, 85] on span "Savi lls [GEOGRAPHIC_DATA]" at bounding box center [110, 85] width 70 height 5
click at [74, 85] on input "Savi lls [GEOGRAPHIC_DATA]" at bounding box center [69, 86] width 10 height 10
checkbox input "true"
click at [189, 32] on div at bounding box center [374, 114] width 432 height 229
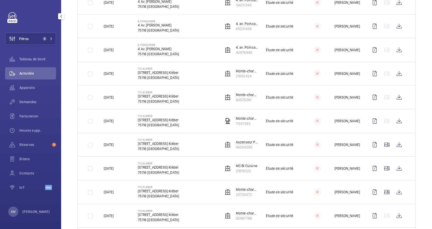
scroll to position [204, 0]
click at [393, 122] on wm-front-icon-button at bounding box center [399, 120] width 12 height 12
click at [393, 96] on wm-front-icon-button at bounding box center [399, 97] width 12 height 12
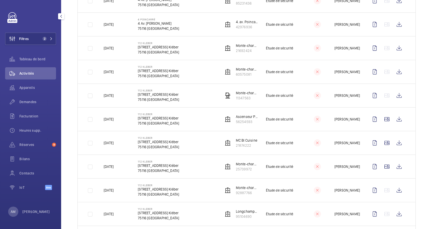
scroll to position [237, 0]
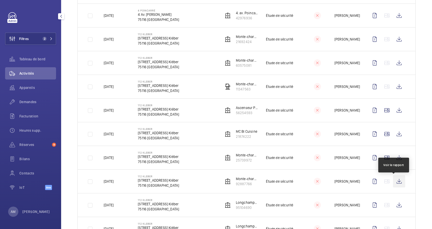
click at [393, 182] on wm-front-icon-button at bounding box center [399, 181] width 12 height 12
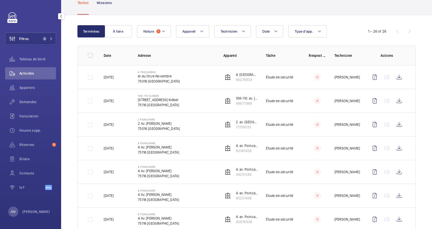
scroll to position [0, 0]
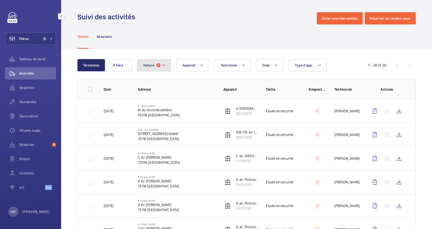
click at [166, 67] on button "Nature 1" at bounding box center [154, 65] width 34 height 12
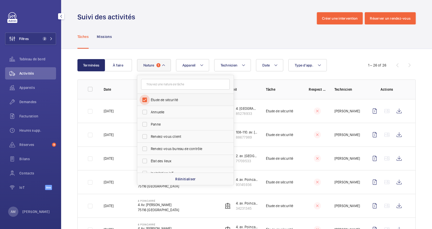
click at [145, 100] on input "Étude de sécurité" at bounding box center [144, 100] width 10 height 10
checkbox input "false"
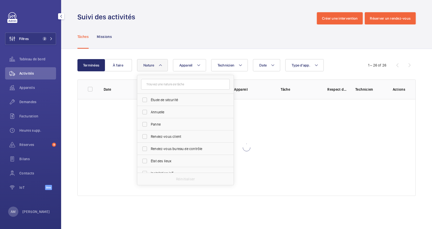
click at [168, 60] on div "Date Technicien Appareil Type d'app. Nature Étude de sécurité Annuelle Panne Re…" at bounding box center [245, 65] width 217 height 12
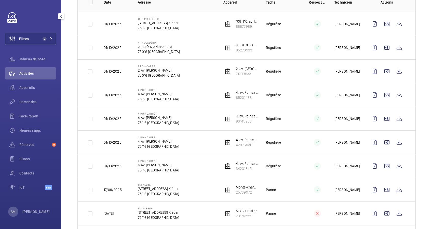
scroll to position [18, 0]
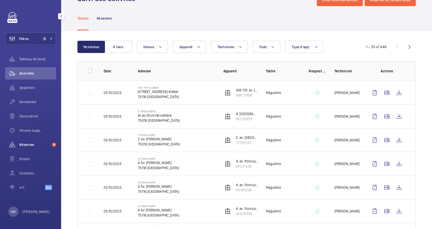
click at [25, 142] on span "Réserves" at bounding box center [34, 144] width 31 height 5
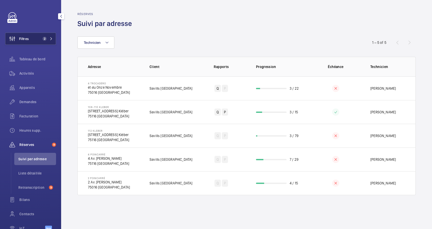
click at [50, 39] on mat-icon at bounding box center [51, 38] width 3 height 3
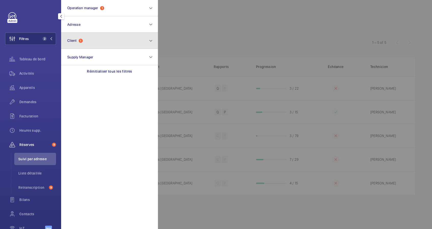
click at [88, 48] on button "Client 1" at bounding box center [109, 41] width 97 height 16
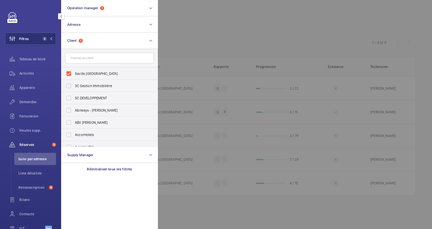
click at [215, 36] on div at bounding box center [374, 114] width 432 height 229
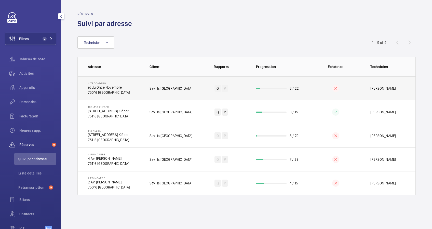
click at [275, 89] on wm-front-progress-bar at bounding box center [271, 88] width 31 height 1
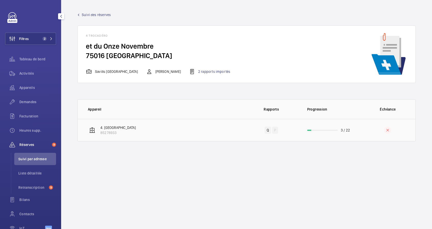
click at [324, 128] on td "3 / 22" at bounding box center [329, 130] width 61 height 22
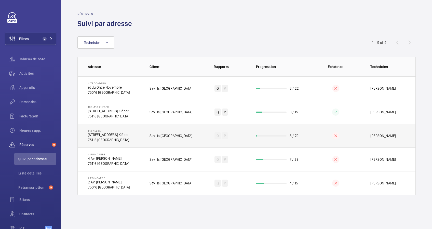
click at [311, 134] on td at bounding box center [335, 136] width 53 height 24
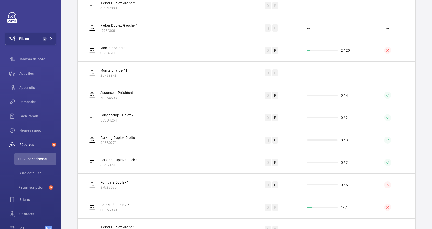
scroll to position [404, 0]
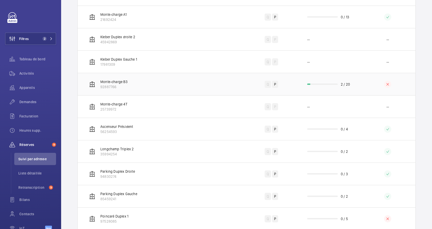
click at [313, 84] on wm-front-progress-bar at bounding box center [322, 83] width 31 height 1
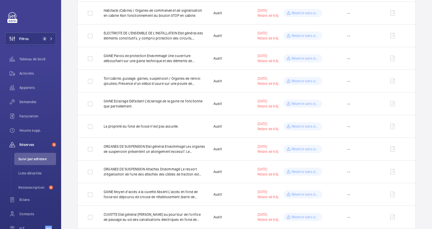
scroll to position [180, 0]
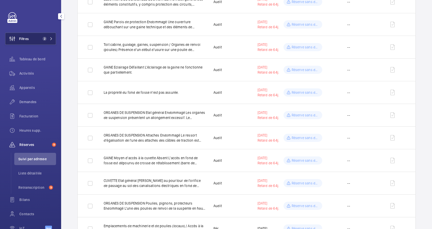
click at [51, 36] on button "Filtres 2" at bounding box center [30, 39] width 51 height 12
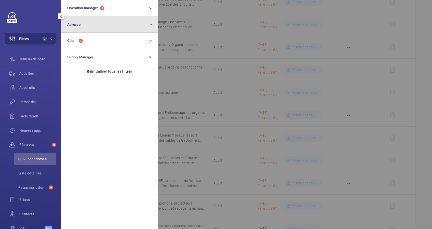
click at [85, 28] on button "Adresse" at bounding box center [109, 24] width 97 height 16
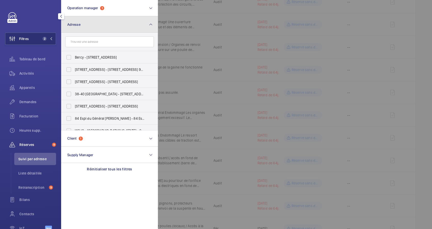
drag, startPoint x: 81, startPoint y: 26, endPoint x: 87, endPoint y: 31, distance: 8.5
click at [81, 26] on button "Adresse" at bounding box center [109, 24] width 97 height 16
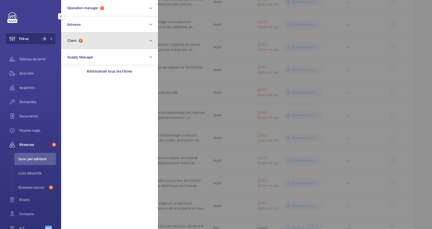
drag, startPoint x: 91, startPoint y: 41, endPoint x: 83, endPoint y: 47, distance: 9.8
click at [91, 42] on button "Client 1" at bounding box center [109, 41] width 97 height 16
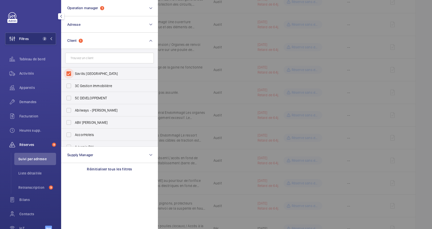
drag, startPoint x: 69, startPoint y: 71, endPoint x: 79, endPoint y: 63, distance: 12.7
click at [69, 71] on input "Savills [GEOGRAPHIC_DATA]" at bounding box center [69, 73] width 10 height 10
checkbox input "false"
click at [81, 61] on input "text" at bounding box center [109, 58] width 89 height 11
type input "<"
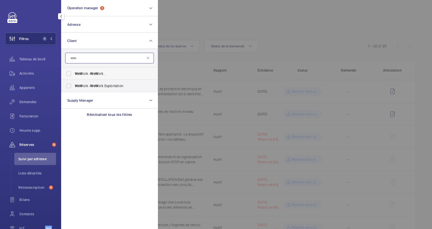
type input "wew"
click at [84, 71] on span "WeW ork - WeW ork ." at bounding box center [110, 73] width 70 height 5
click at [74, 71] on input "WeW ork - WeW ork ." at bounding box center [69, 73] width 10 height 10
checkbox input "true"
click at [72, 86] on input "WeW ork - WeW ork Exploitation" at bounding box center [69, 86] width 10 height 10
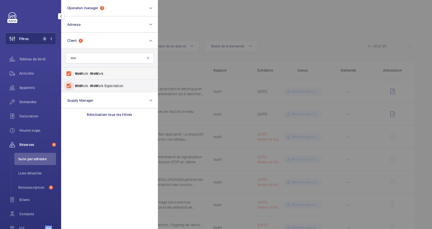
checkbox input "true"
click at [197, 23] on div at bounding box center [374, 114] width 432 height 229
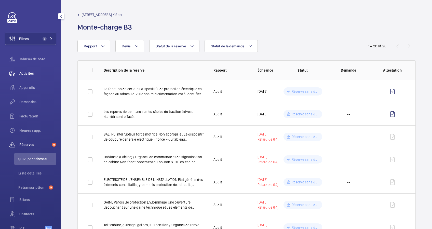
click at [30, 73] on span "Activités" at bounding box center [37, 73] width 37 height 5
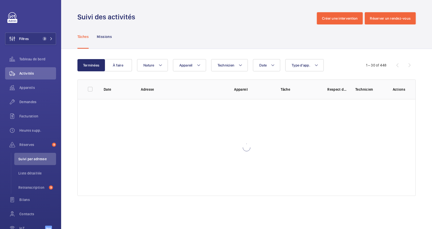
click at [170, 24] on div "Suivi des activités Créer une intervention Réserver un rendez-vous" at bounding box center [246, 18] width 338 height 12
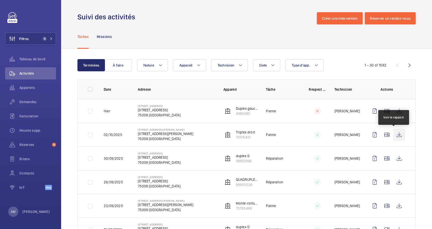
click at [393, 134] on wm-front-icon-button at bounding box center [399, 134] width 12 height 12
